Goal: Navigation & Orientation: Find specific page/section

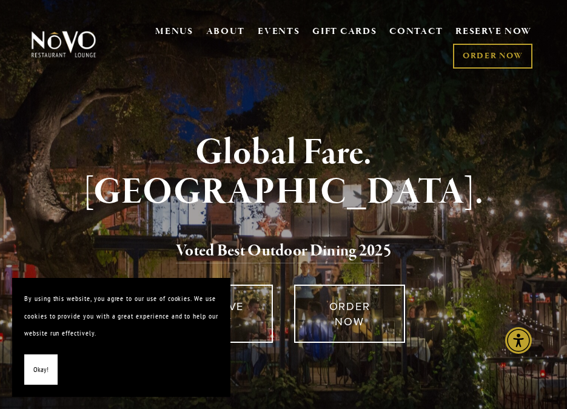
click at [29, 376] on button "Okay!" at bounding box center [40, 369] width 33 height 31
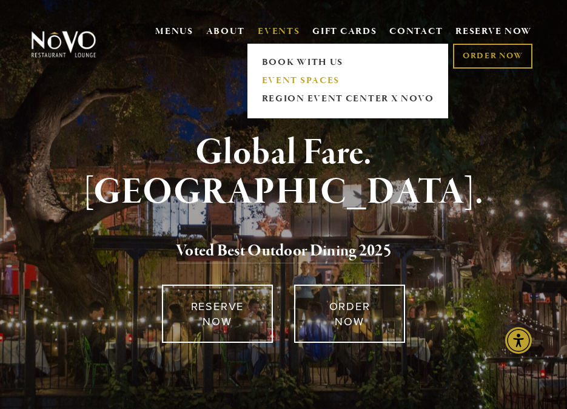
click at [279, 80] on link "EVENT SPACES" at bounding box center [348, 81] width 180 height 18
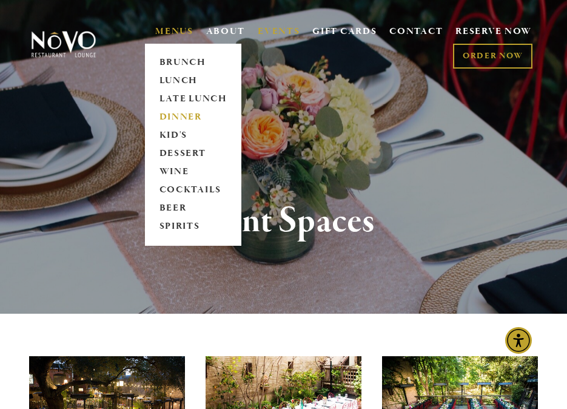
click at [175, 115] on link "DINNER" at bounding box center [193, 117] width 76 height 18
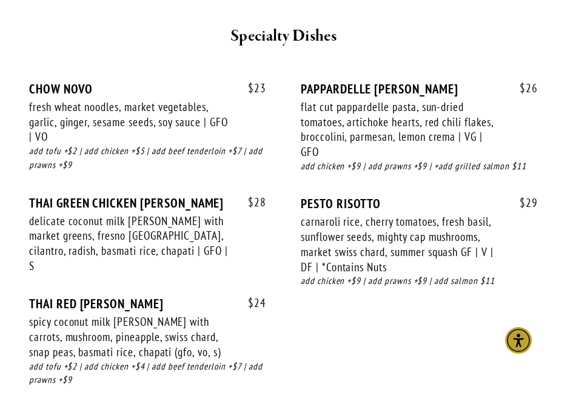
scroll to position [1976, 0]
